Goal: Task Accomplishment & Management: Complete application form

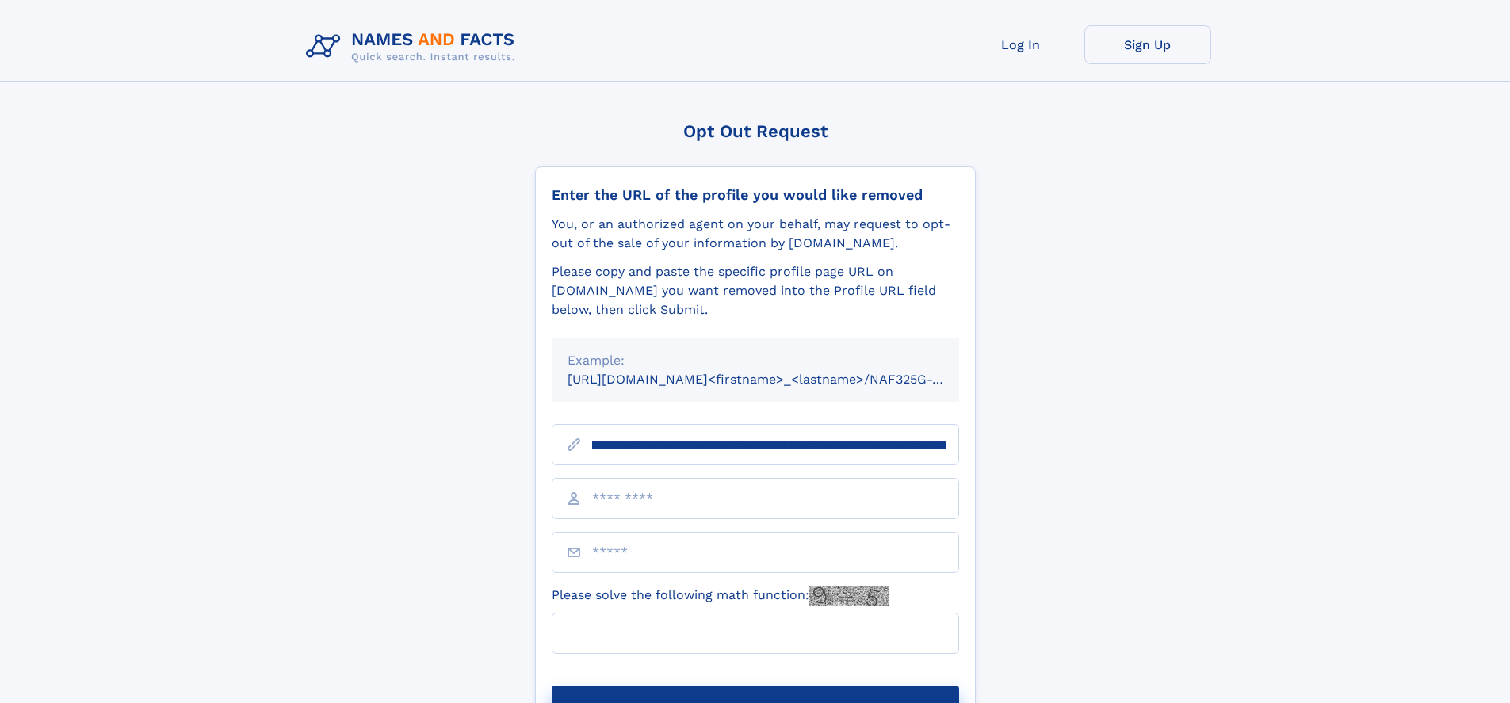
scroll to position [0, 197]
type input "**********"
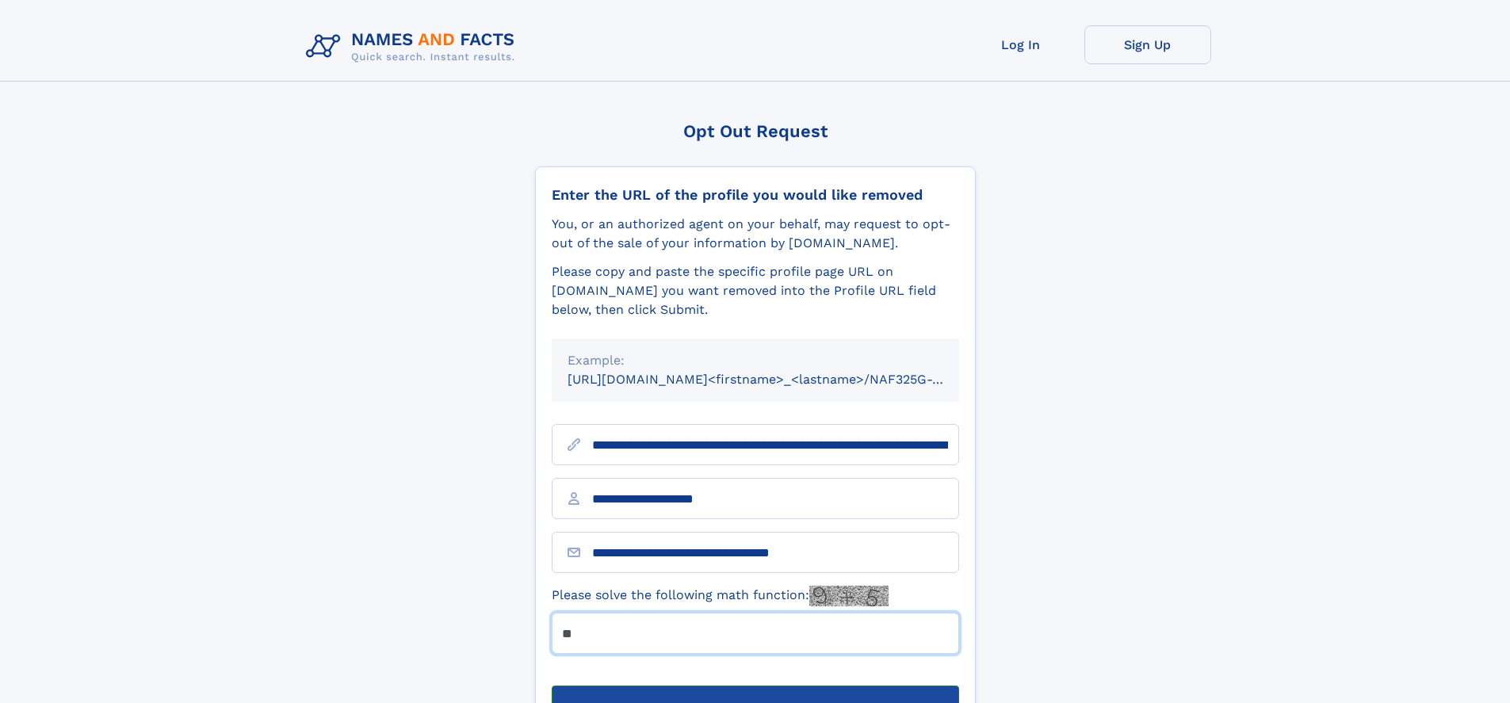
type input "**"
click at [755, 686] on button "Submit Opt Out Request" at bounding box center [755, 711] width 407 height 51
